Goal: Check status

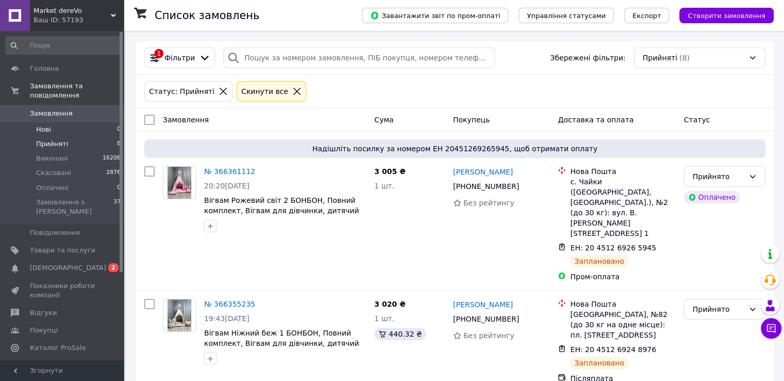
click at [51, 122] on li "Нові 0" at bounding box center [63, 129] width 127 height 14
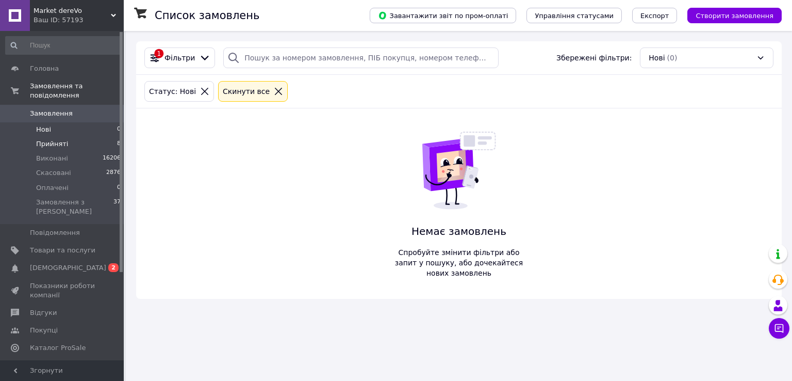
click at [53, 139] on span "Прийняті" at bounding box center [52, 143] width 32 height 9
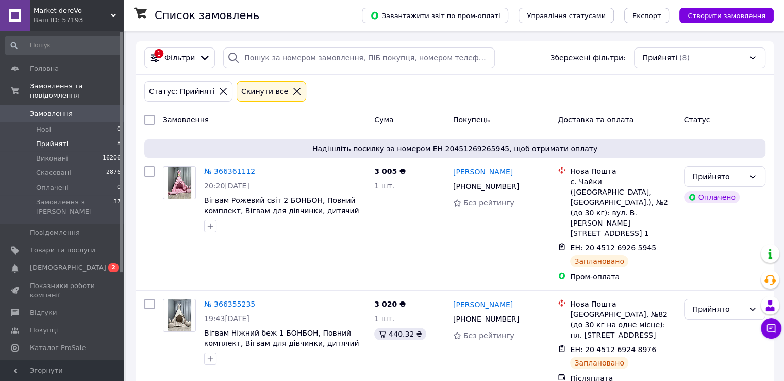
click at [689, 80] on div "Статус: Прийняті Cкинути все" at bounding box center [454, 91] width 625 height 25
click at [43, 125] on span "Нові" at bounding box center [43, 129] width 15 height 9
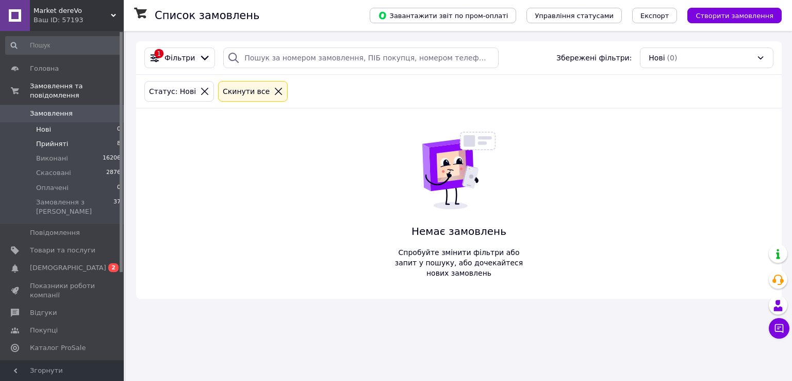
click at [49, 139] on span "Прийняті" at bounding box center [52, 143] width 32 height 9
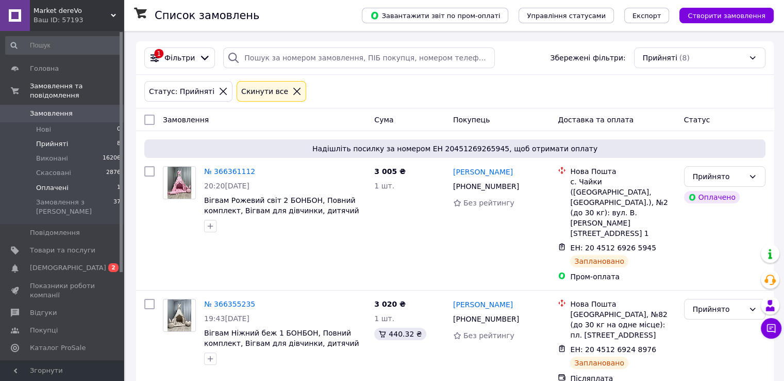
click at [54, 183] on span "Оплачені" at bounding box center [52, 187] width 32 height 9
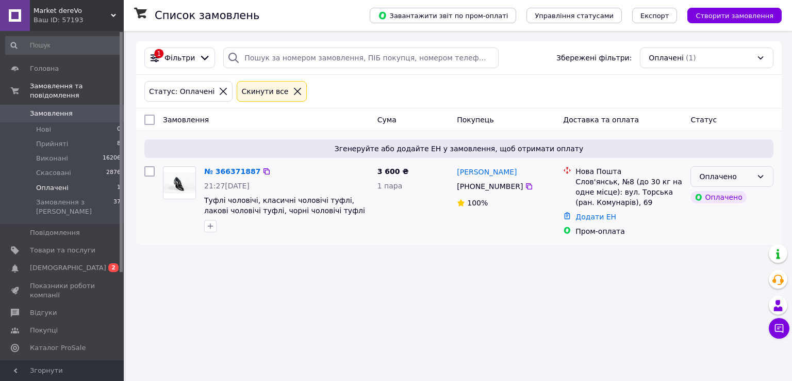
click at [713, 179] on div "Оплачено" at bounding box center [725, 176] width 53 height 11
click at [709, 203] on li "Прийнято" at bounding box center [732, 198] width 82 height 19
click at [228, 170] on link "№ 366371887" at bounding box center [229, 171] width 51 height 8
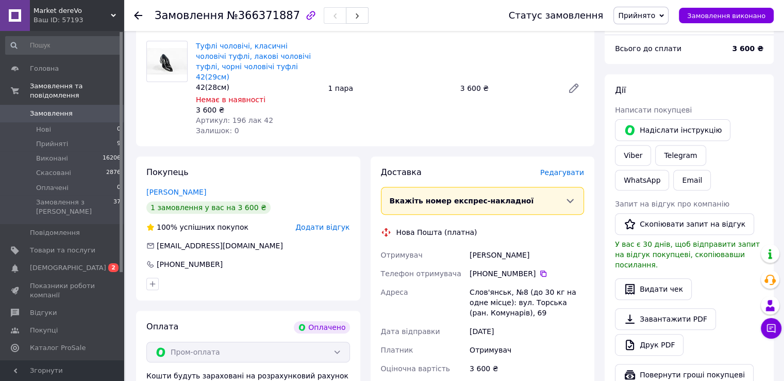
scroll to position [346, 0]
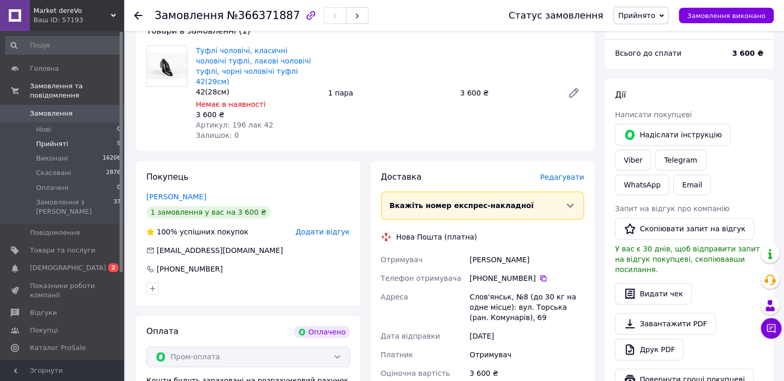
click at [56, 139] on span "Прийняті" at bounding box center [52, 143] width 32 height 9
